Goal: Information Seeking & Learning: Learn about a topic

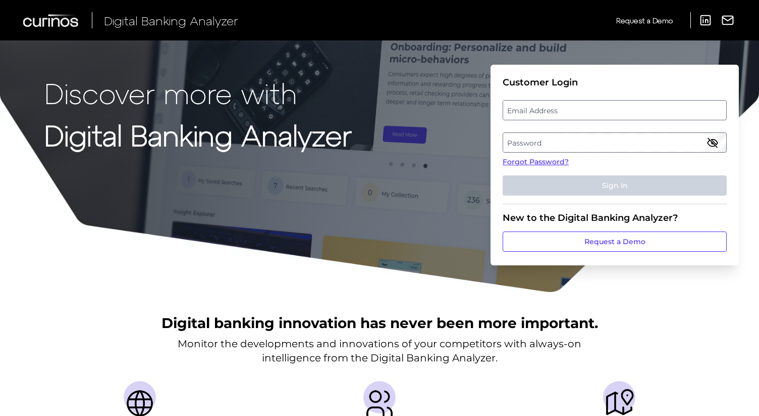
click at [586, 107] on label "Email Address" at bounding box center [614, 110] width 223 height 18
click at [586, 107] on input "email" at bounding box center [615, 110] width 224 height 20
click at [544, 111] on input "nich" at bounding box center [615, 110] width 224 height 20
type input "[PERSON_NAME][EMAIL_ADDRESS][PERSON_NAME][DOMAIN_NAME]"
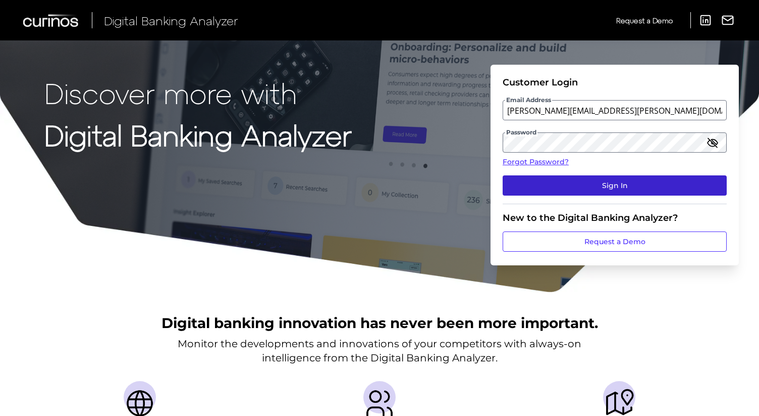
click at [600, 185] on button "Sign In" at bounding box center [615, 185] width 224 height 20
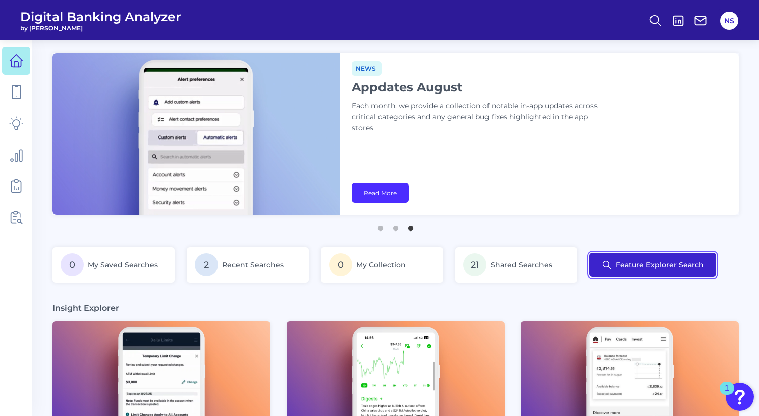
click at [639, 258] on button "Feature Explorer Search" at bounding box center [653, 264] width 127 height 24
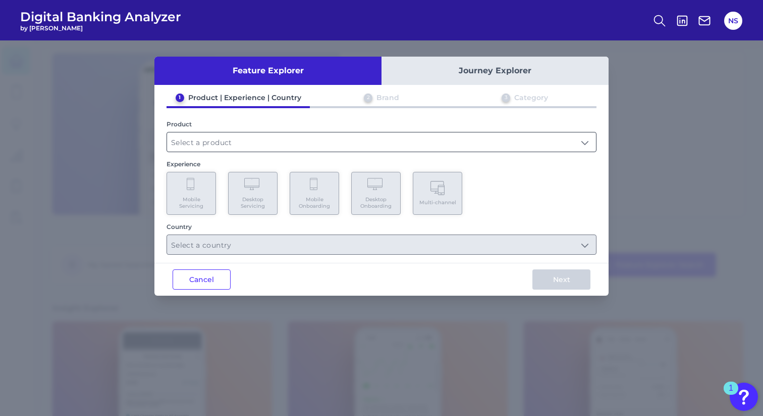
click at [235, 142] on input "text" at bounding box center [381, 141] width 429 height 19
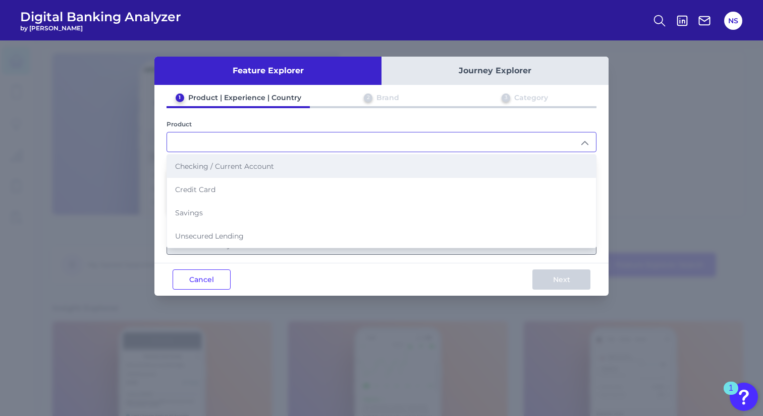
click at [223, 164] on span "Checking / Current Account" at bounding box center [224, 166] width 99 height 9
type input "Checking / Current Account"
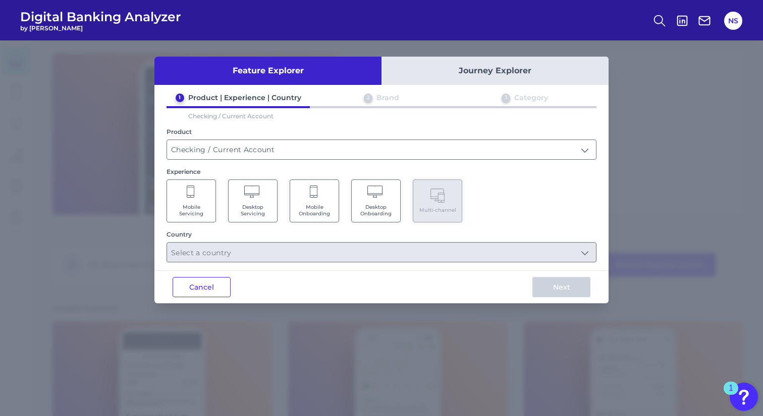
click at [206, 186] on Servicing "Mobile Servicing" at bounding box center [191, 200] width 49 height 43
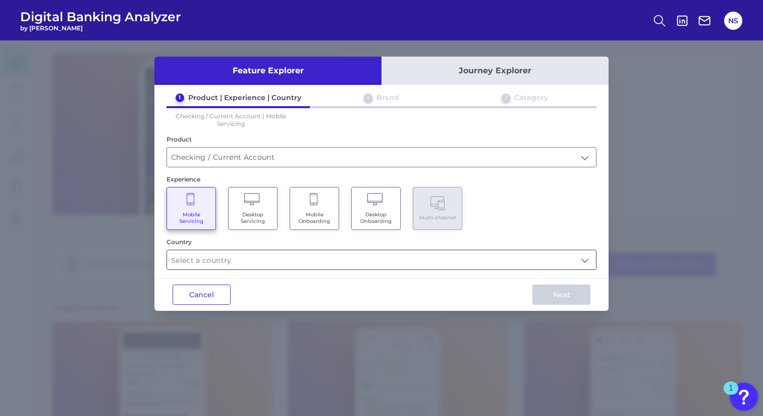
click at [265, 257] on input "text" at bounding box center [381, 259] width 429 height 19
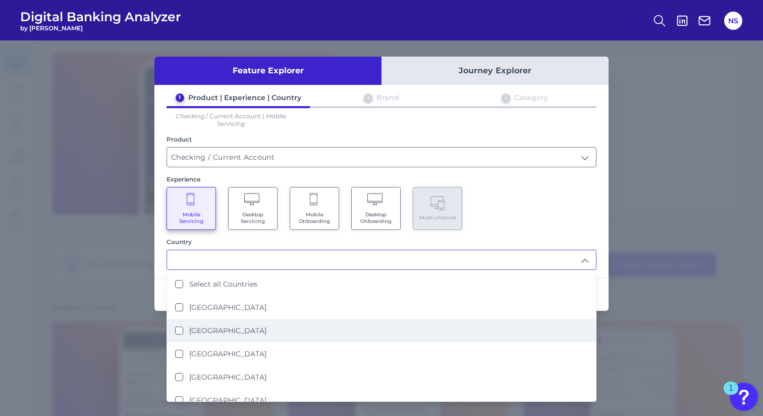
click at [226, 322] on li "[GEOGRAPHIC_DATA]" at bounding box center [381, 330] width 429 height 23
type input "[GEOGRAPHIC_DATA]"
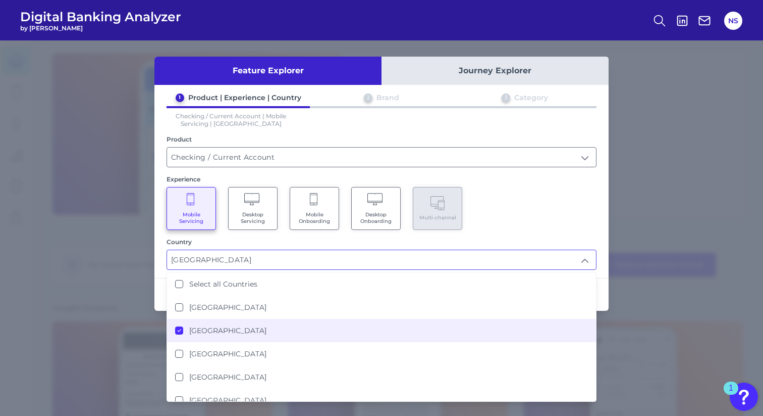
click at [529, 188] on div "Mobile Servicing Desktop Servicing Mobile Onboarding Desktop Onboarding Multi-c…" at bounding box center [382, 208] width 430 height 43
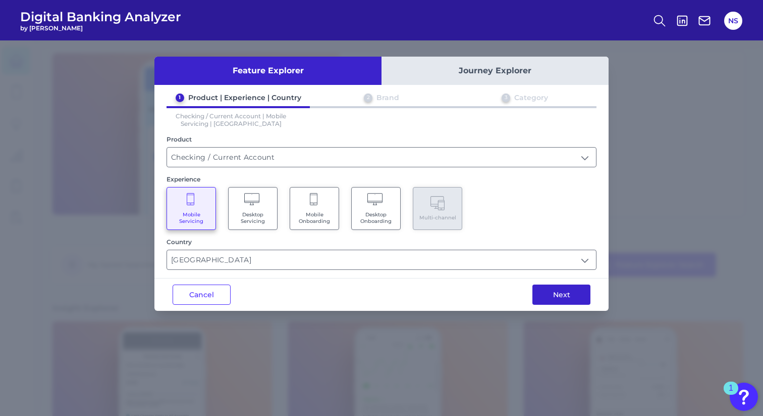
click at [559, 290] on button "Next" at bounding box center [562, 294] width 58 height 20
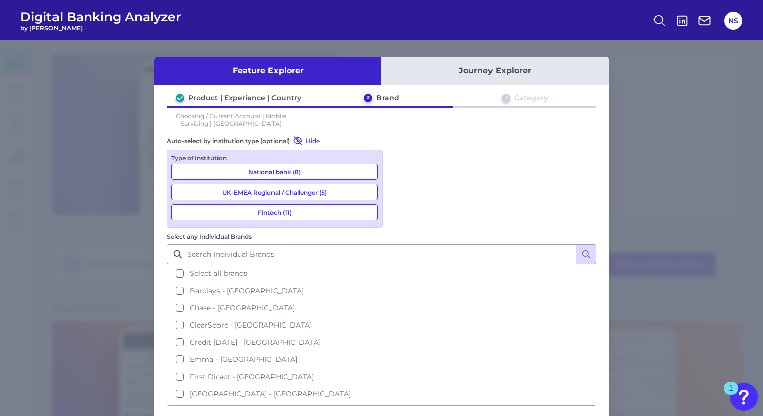
click at [278, 169] on button "National bank (8)" at bounding box center [274, 172] width 207 height 16
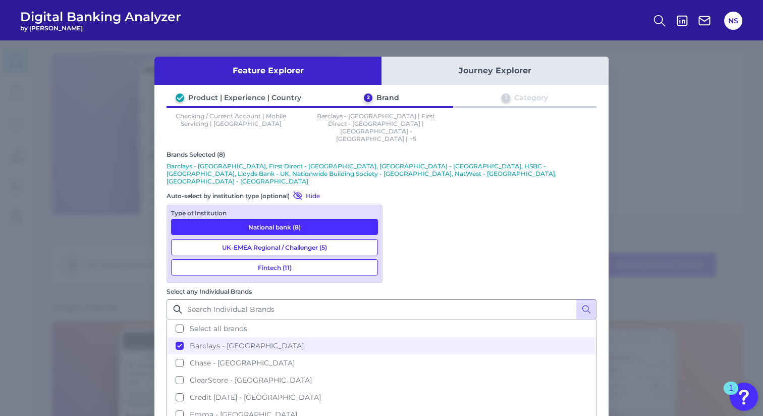
click at [275, 239] on button "UK-EMEA Regional / Challenger (5)" at bounding box center [274, 247] width 207 height 16
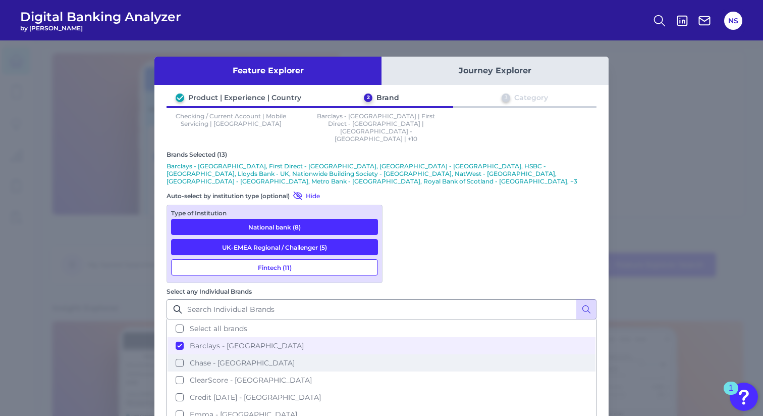
click at [401, 354] on button "Chase - [GEOGRAPHIC_DATA]" at bounding box center [382, 362] width 428 height 17
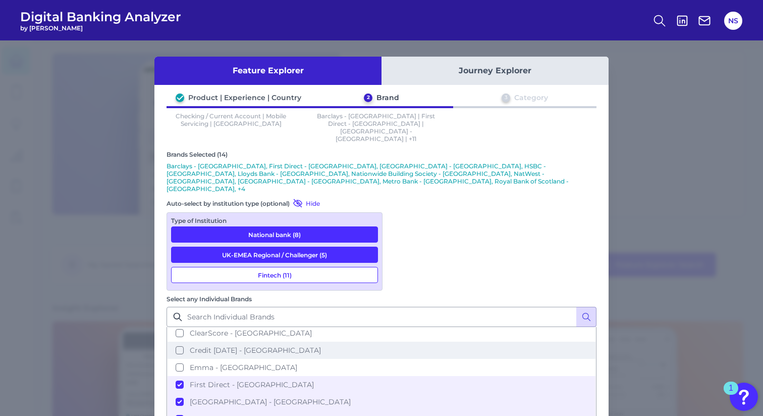
scroll to position [55, 0]
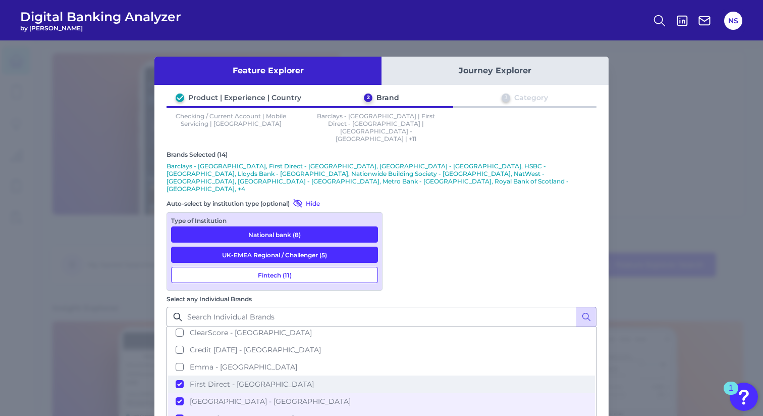
click at [400, 375] on button "First Direct - [GEOGRAPHIC_DATA]" at bounding box center [382, 383] width 428 height 17
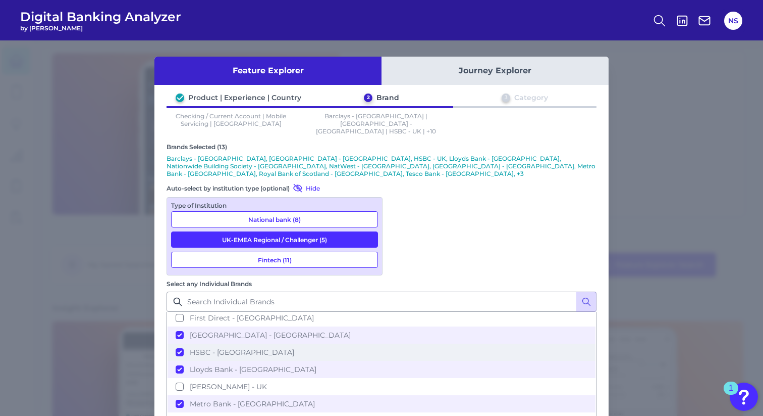
scroll to position [100, 0]
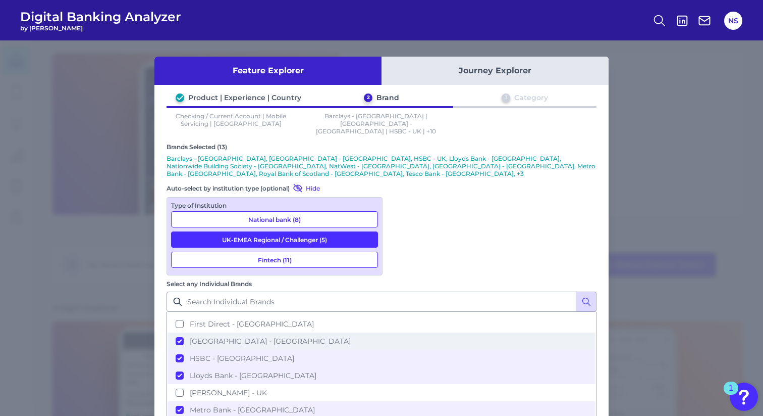
click at [401, 332] on button "[GEOGRAPHIC_DATA] - [GEOGRAPHIC_DATA]" at bounding box center [382, 340] width 428 height 17
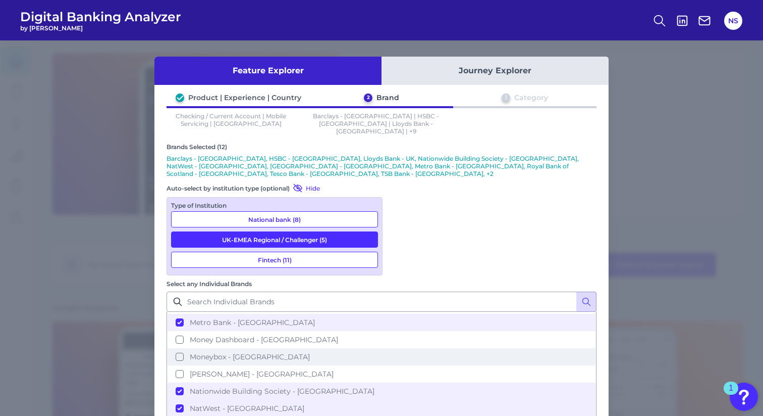
scroll to position [190, 0]
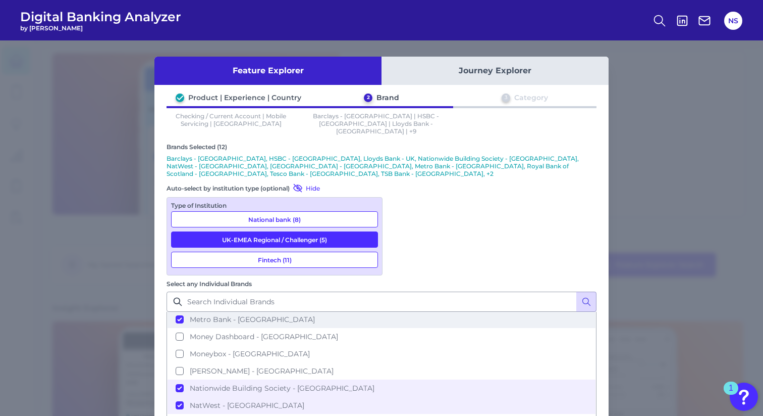
click at [400, 311] on button "Metro Bank - [GEOGRAPHIC_DATA]" at bounding box center [382, 319] width 428 height 17
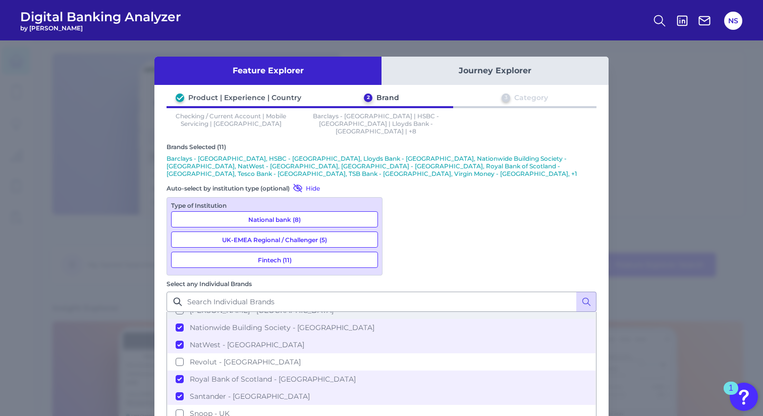
scroll to position [253, 0]
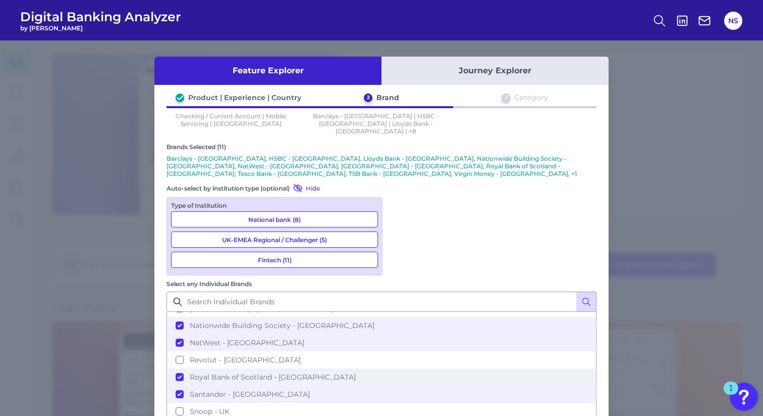
click at [401, 368] on button "Royal Bank of Scotland - [GEOGRAPHIC_DATA]" at bounding box center [382, 376] width 428 height 17
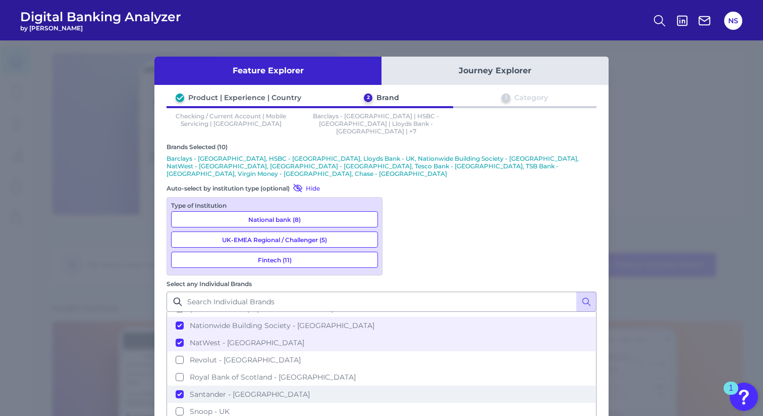
scroll to position [277, 0]
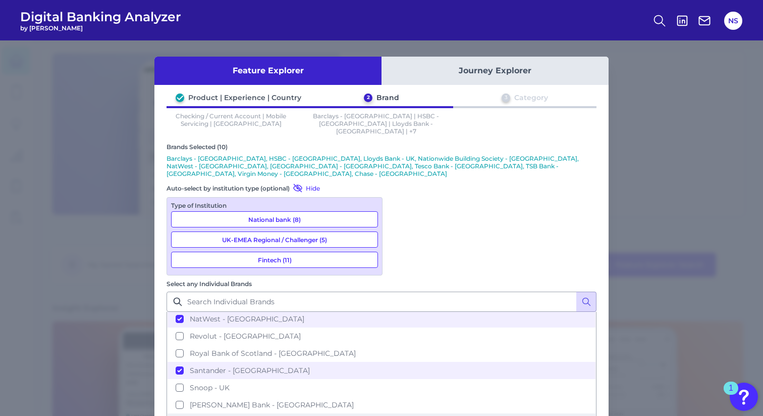
click at [400, 413] on button "Tesco Bank - [GEOGRAPHIC_DATA]" at bounding box center [382, 421] width 428 height 17
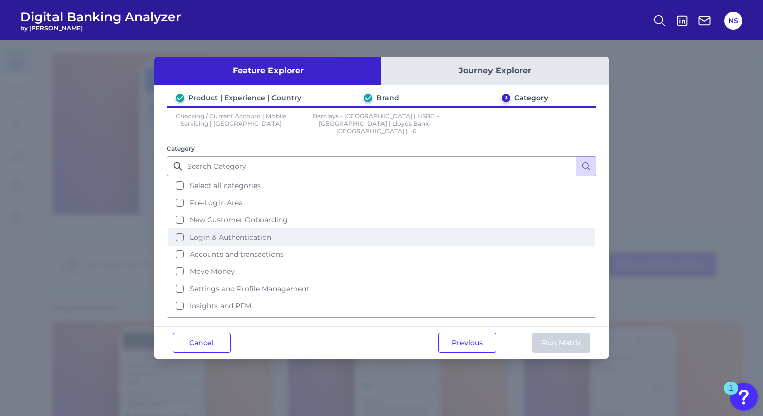
scroll to position [43, 0]
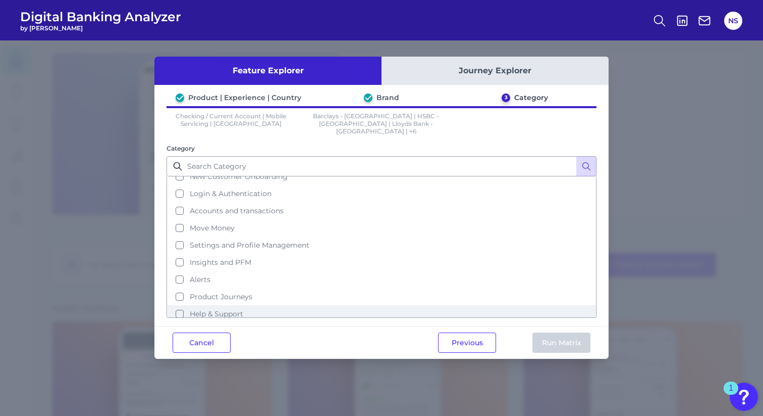
click at [181, 305] on button "Help & Support" at bounding box center [382, 313] width 428 height 17
click at [551, 336] on button "Run Matrix" at bounding box center [562, 342] width 58 height 20
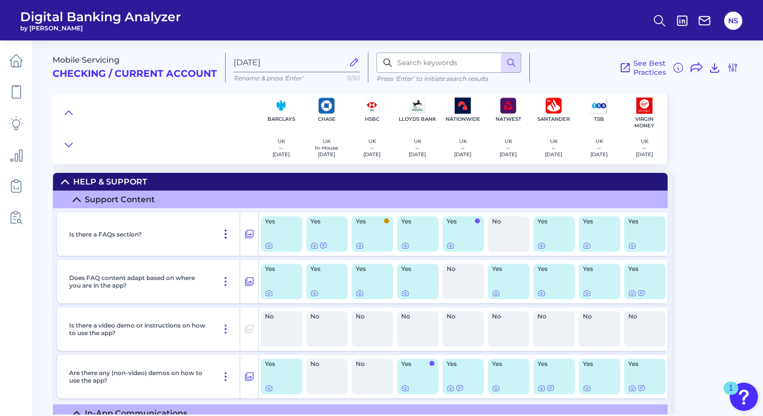
click at [226, 235] on icon at bounding box center [226, 234] width 12 height 12
click at [225, 237] on icon at bounding box center [225, 234] width 1 height 8
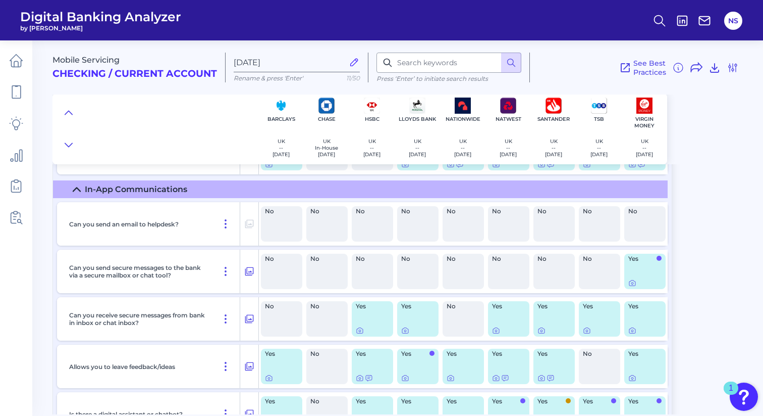
scroll to position [221, 0]
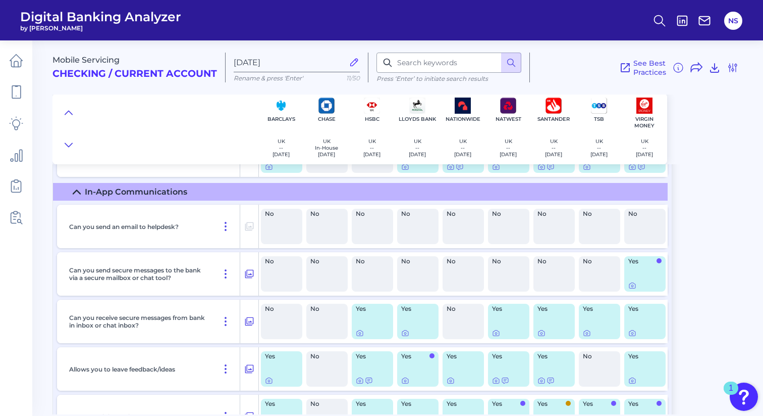
click at [79, 191] on icon at bounding box center [77, 192] width 8 height 8
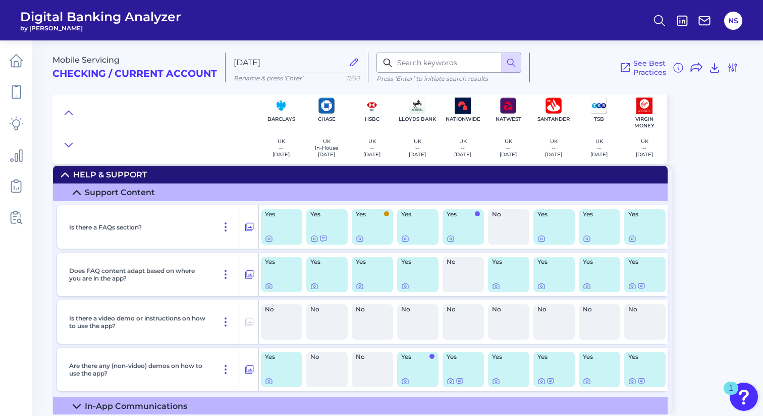
scroll to position [0, 0]
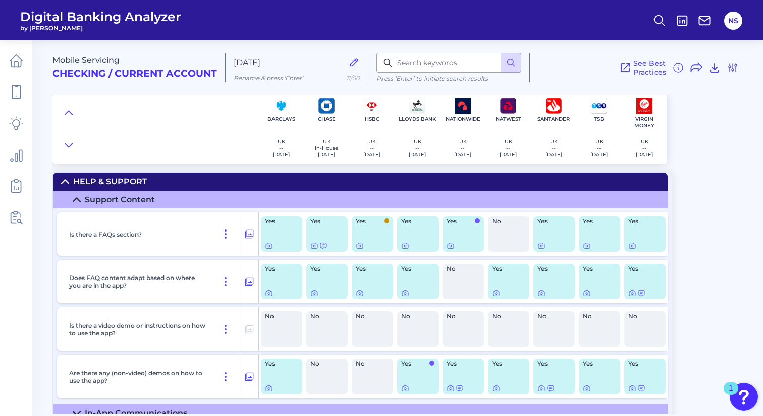
click at [65, 182] on icon at bounding box center [65, 182] width 8 height 8
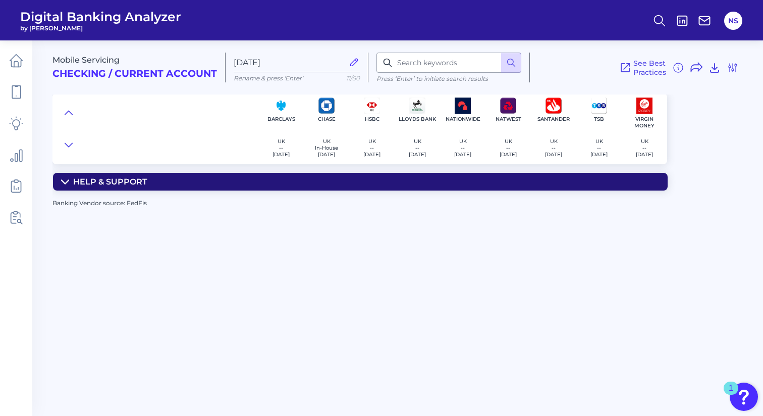
click at [65, 182] on icon at bounding box center [65, 182] width 8 height 8
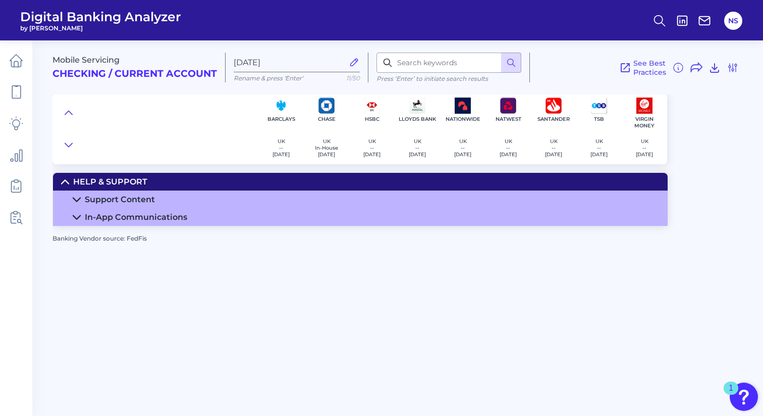
click at [76, 199] on icon at bounding box center [77, 199] width 8 height 8
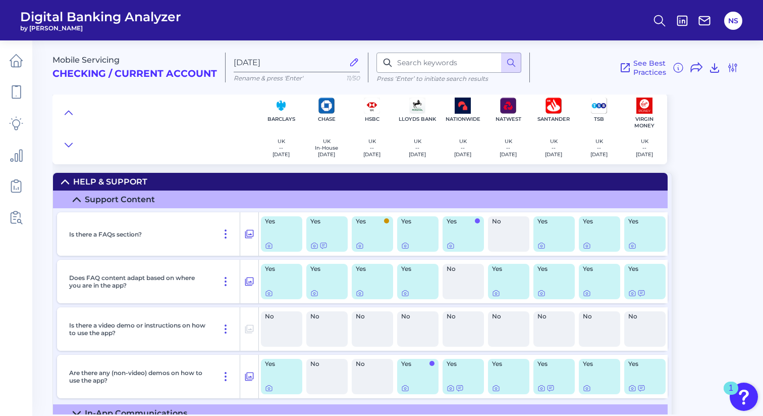
click at [79, 199] on icon at bounding box center [77, 199] width 8 height 8
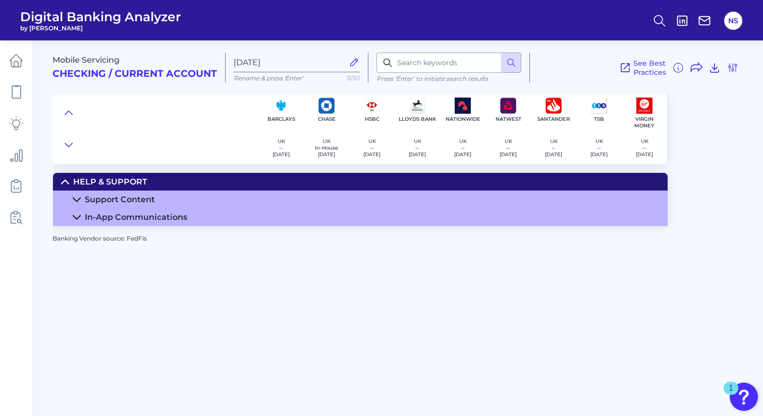
click at [79, 217] on icon at bounding box center [76, 217] width 7 height 4
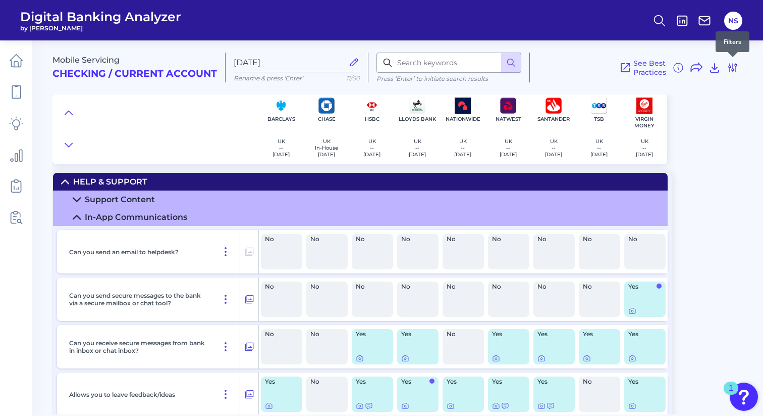
click at [732, 65] on icon at bounding box center [733, 68] width 12 height 12
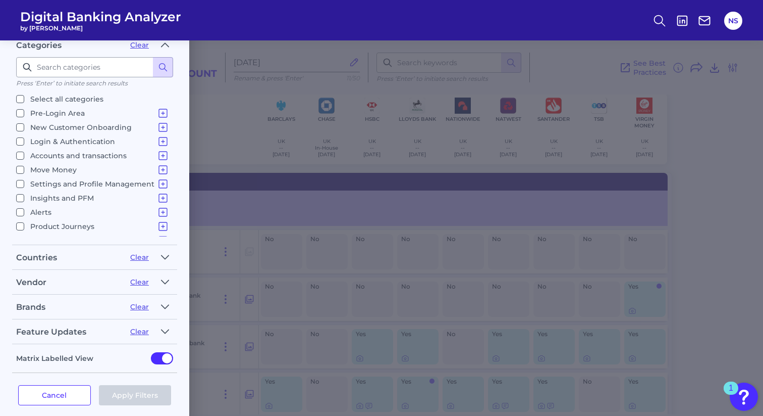
scroll to position [152, 0]
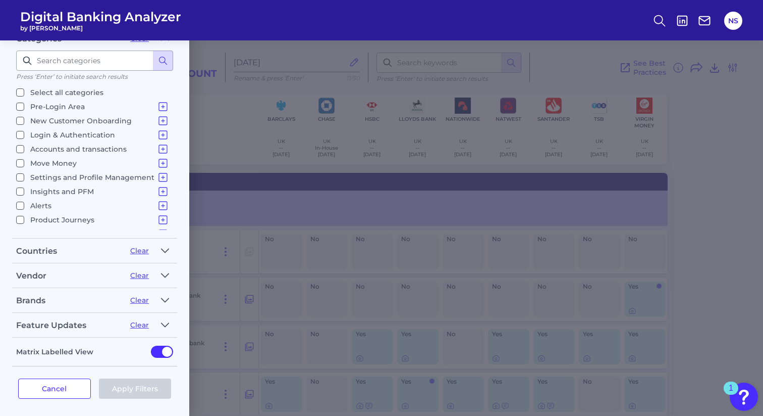
click at [728, 126] on div "Filters Clear all filters Experience Reset Mobile Servicing Desktop Servicing M…" at bounding box center [381, 227] width 763 height 375
click at [718, 109] on div "Filters Clear all filters Experience Reset Mobile Servicing Desktop Servicing M…" at bounding box center [381, 227] width 763 height 375
click at [734, 71] on div "Filters Clear all filters Experience Reset Mobile Servicing Desktop Servicing M…" at bounding box center [381, 227] width 763 height 375
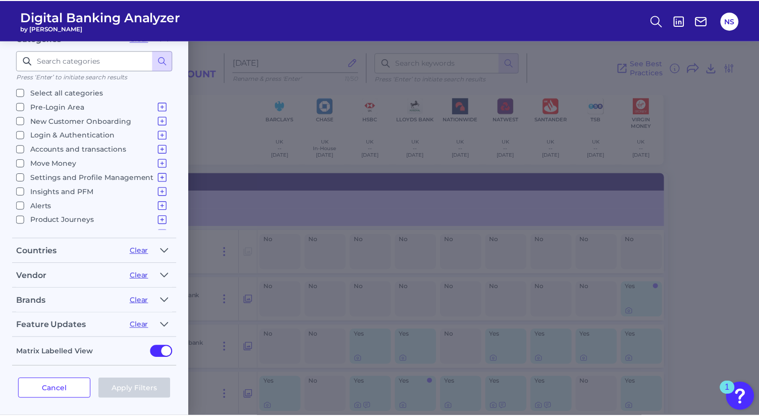
scroll to position [0, 0]
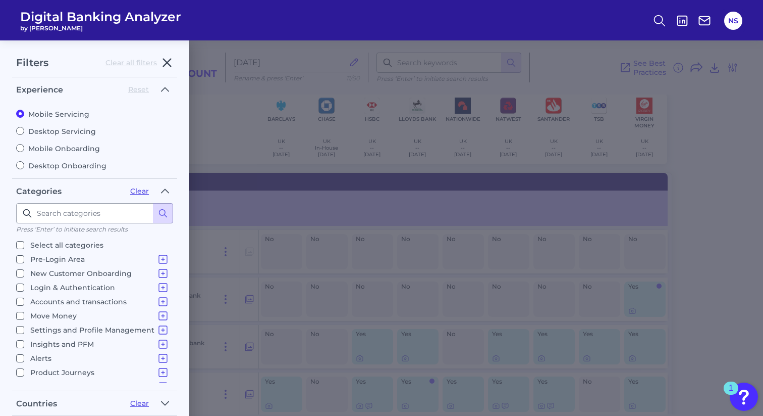
click at [166, 61] on icon "button" at bounding box center [168, 63] width 8 height 8
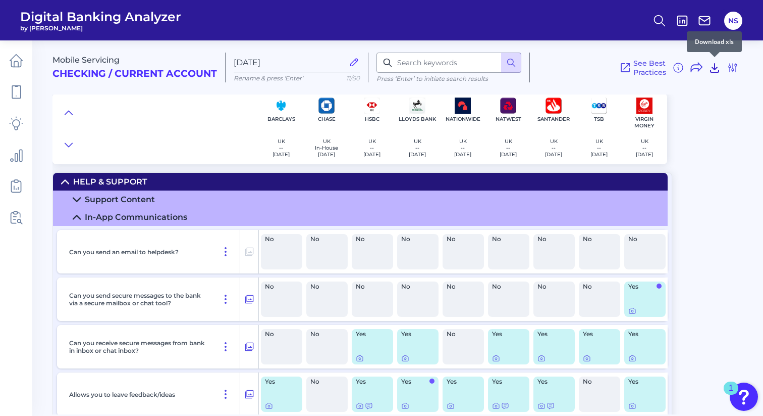
click at [714, 70] on icon at bounding box center [715, 68] width 12 height 12
click at [660, 68] on span "See Best Practices" at bounding box center [650, 68] width 33 height 18
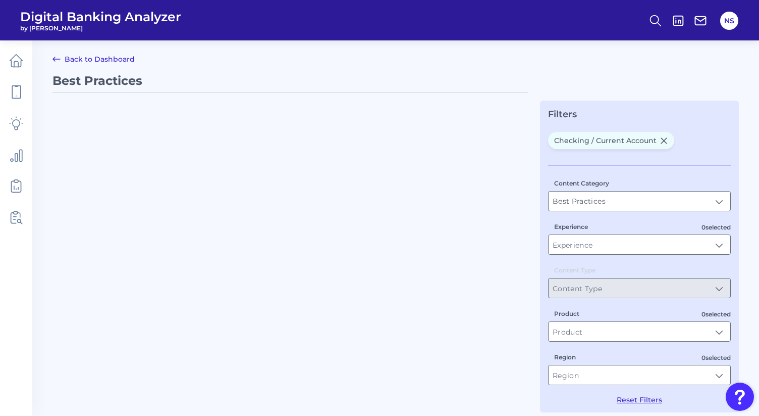
type input "Checking / Current Account"
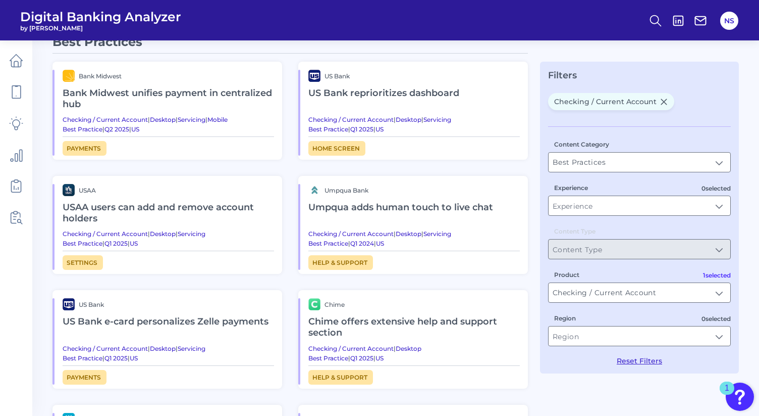
scroll to position [57, 0]
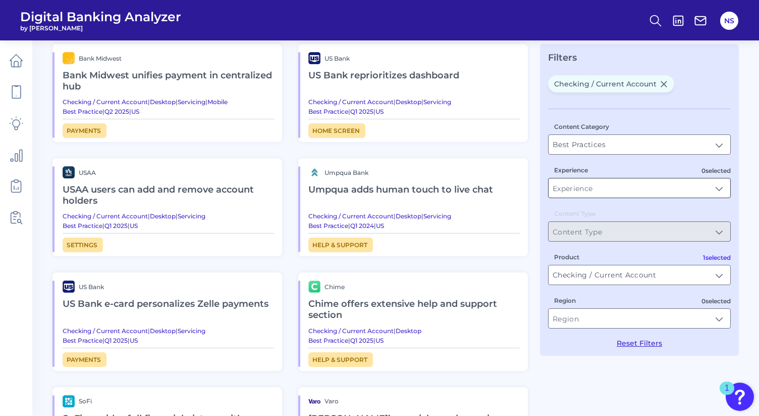
click at [686, 191] on input "Experience" at bounding box center [640, 187] width 182 height 19
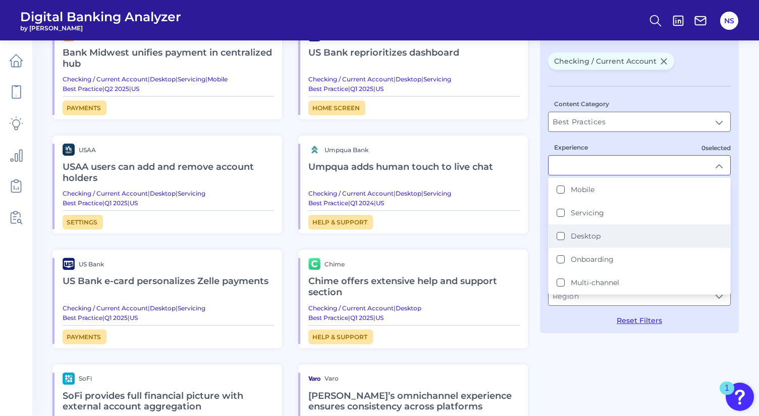
scroll to position [78, 0]
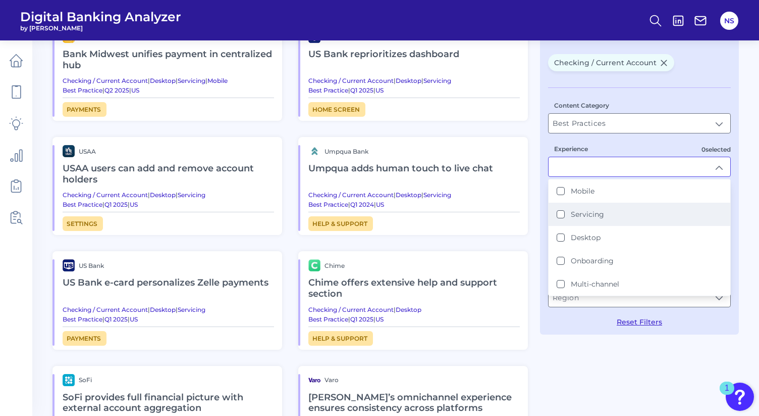
click at [558, 214] on button "Servicing" at bounding box center [561, 214] width 8 height 8
type input "Servicing"
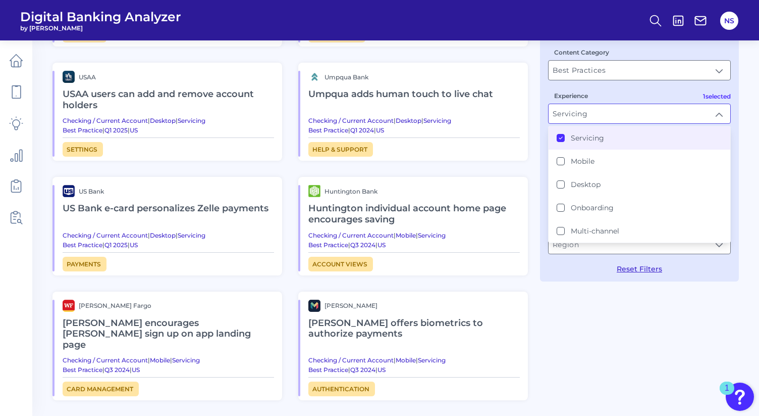
scroll to position [152, 0]
click at [615, 330] on div "Best Practices Bank Midwest Bank Midwest unifies payment in centralized hub Che…" at bounding box center [396, 221] width 687 height 600
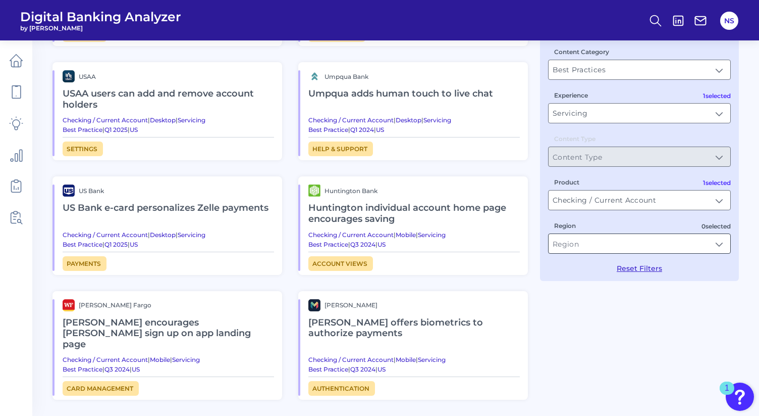
click at [602, 248] on input "Region" at bounding box center [640, 243] width 182 height 19
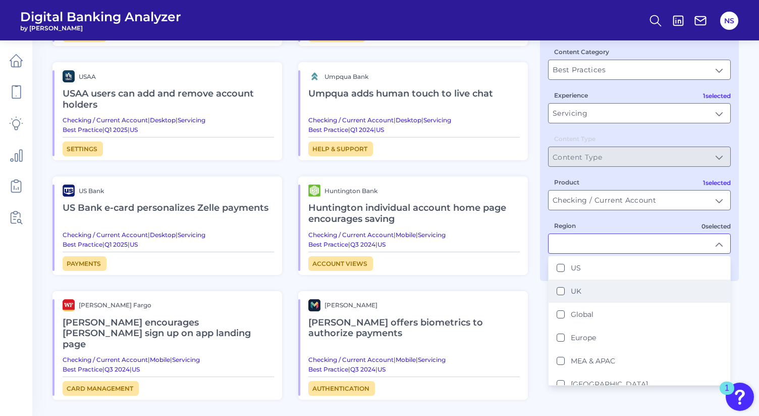
click at [565, 292] on div "UK" at bounding box center [569, 290] width 25 height 9
type input "UK"
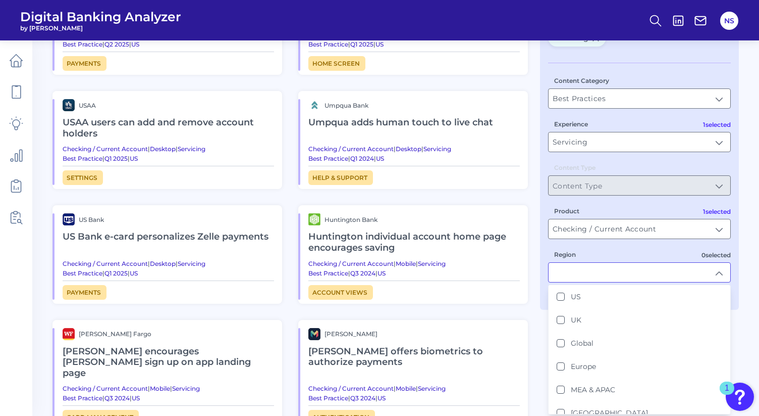
scroll to position [78, 0]
